Goal: Task Accomplishment & Management: Manage account settings

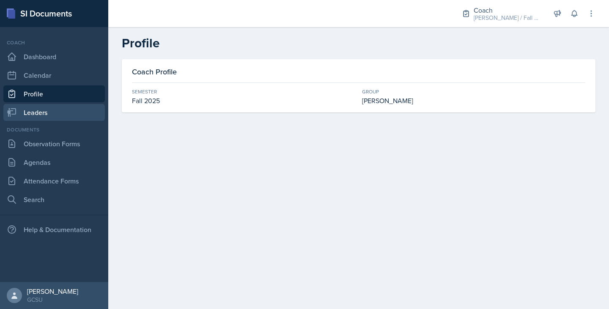
click at [49, 105] on link "Leaders" at bounding box center [53, 112] width 101 height 17
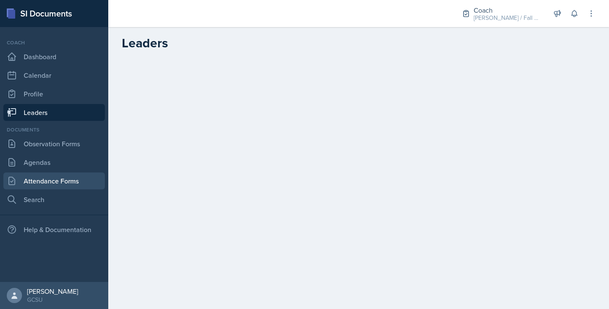
click at [57, 175] on link "Attendance Forms" at bounding box center [53, 180] width 101 height 17
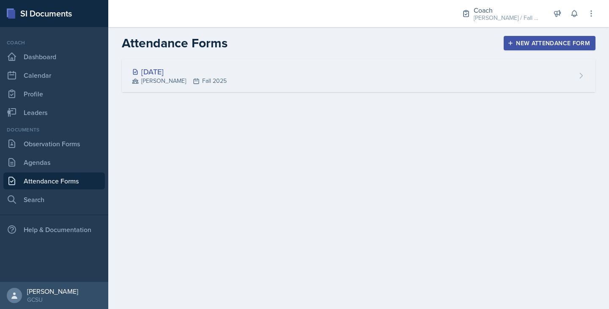
click at [269, 71] on div "[DATE] [PERSON_NAME] Fall 2025" at bounding box center [358, 75] width 473 height 33
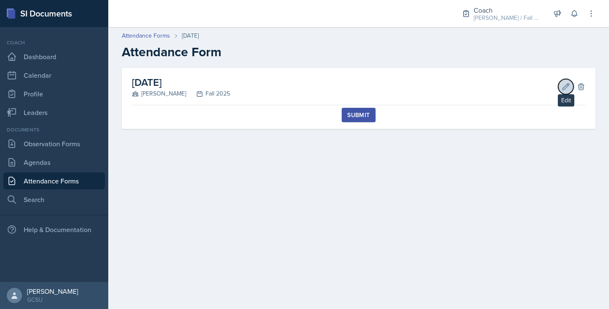
click at [565, 82] on button "Edit" at bounding box center [565, 86] width 15 height 15
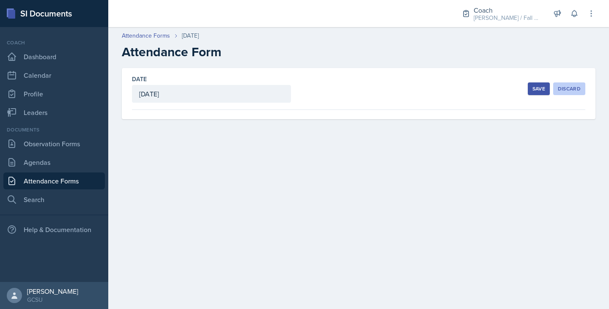
click at [569, 86] on div "Discard" at bounding box center [568, 88] width 23 height 7
